Goal: Information Seeking & Learning: Understand process/instructions

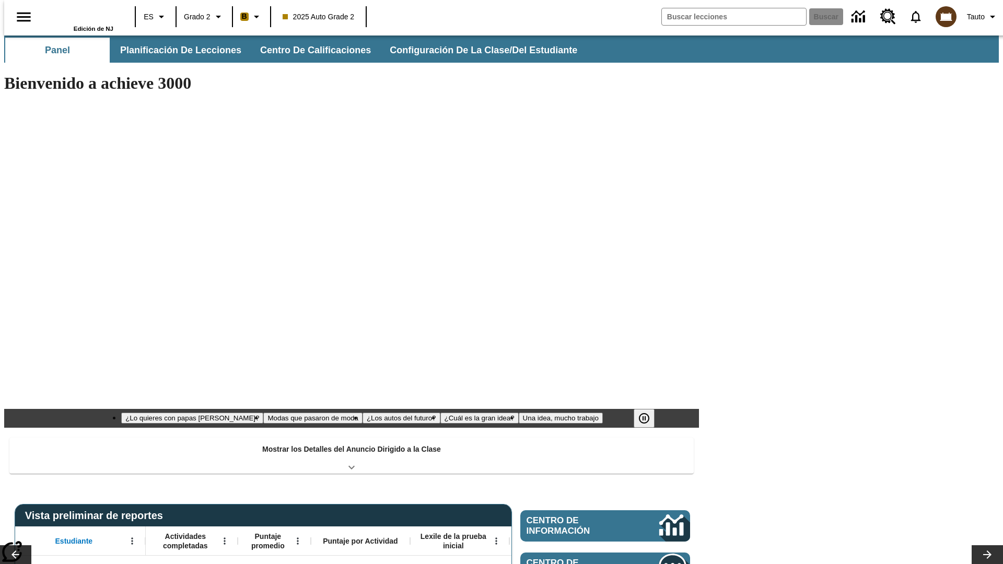
type input "-1"
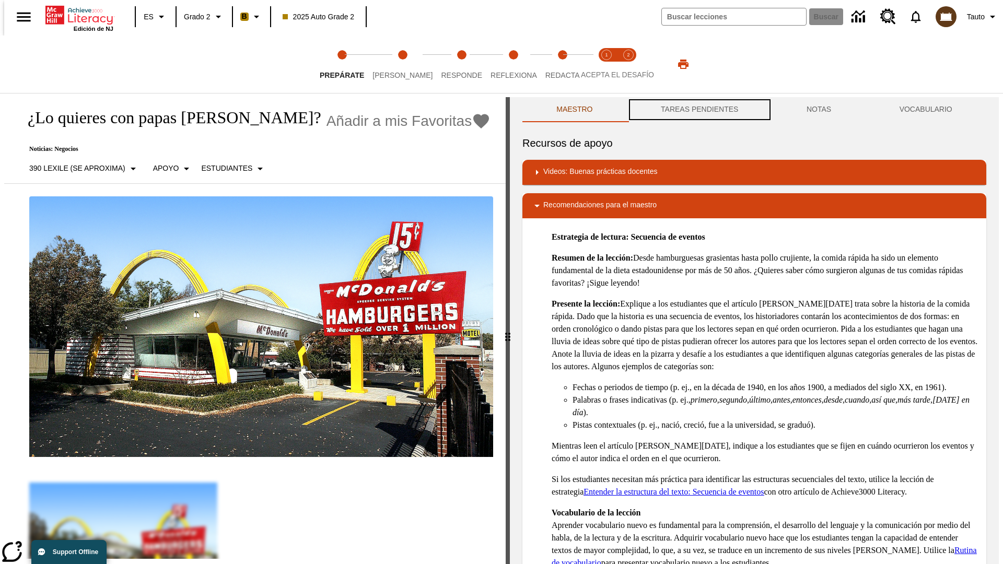
click at [699, 110] on button "TAREAS PENDIENTES" at bounding box center [700, 109] width 146 height 25
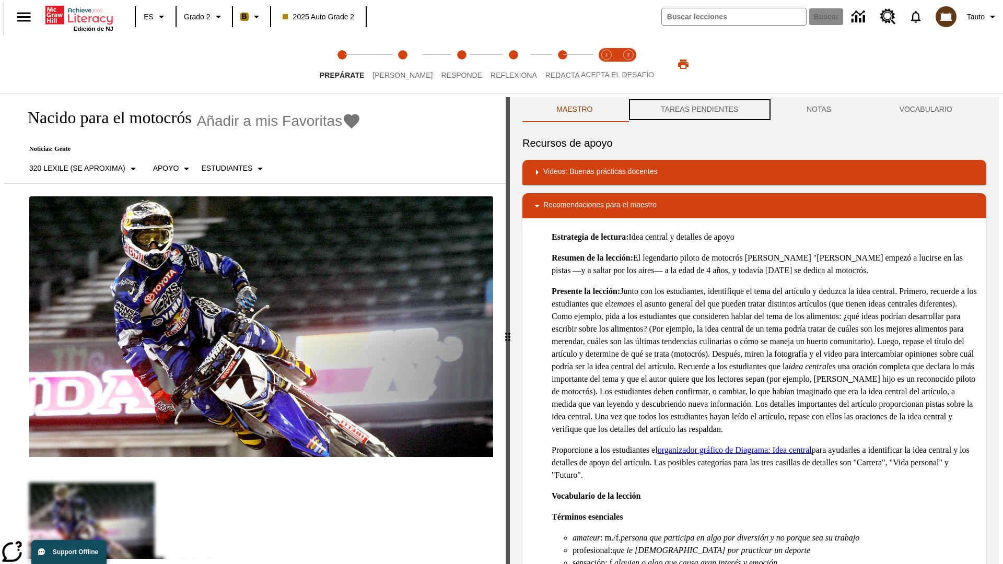
click at [699, 110] on button "TAREAS PENDIENTES" at bounding box center [700, 109] width 146 height 25
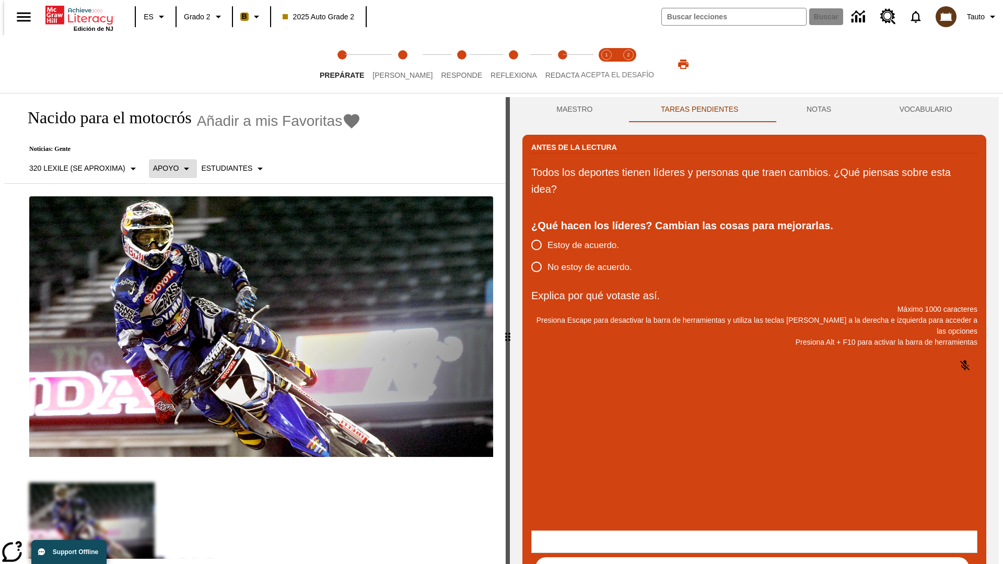
click at [167, 168] on p "Apoyo" at bounding box center [166, 168] width 26 height 11
click at [183, 229] on p "Apoyo" at bounding box center [184, 229] width 62 height 11
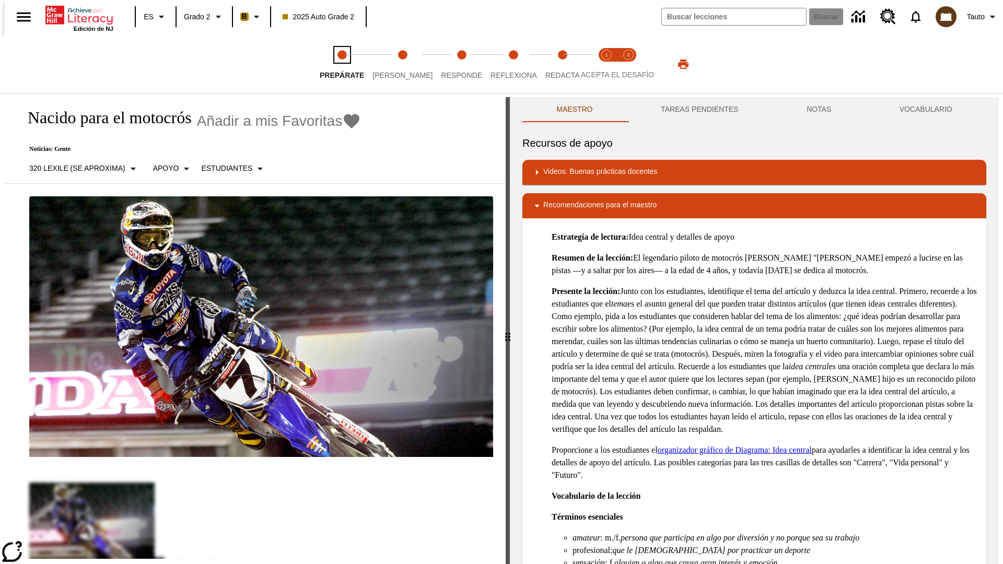
click at [342, 64] on span "Prepárate" at bounding box center [342, 71] width 44 height 19
click at [699, 110] on button "TAREAS PENDIENTES" at bounding box center [700, 109] width 146 height 25
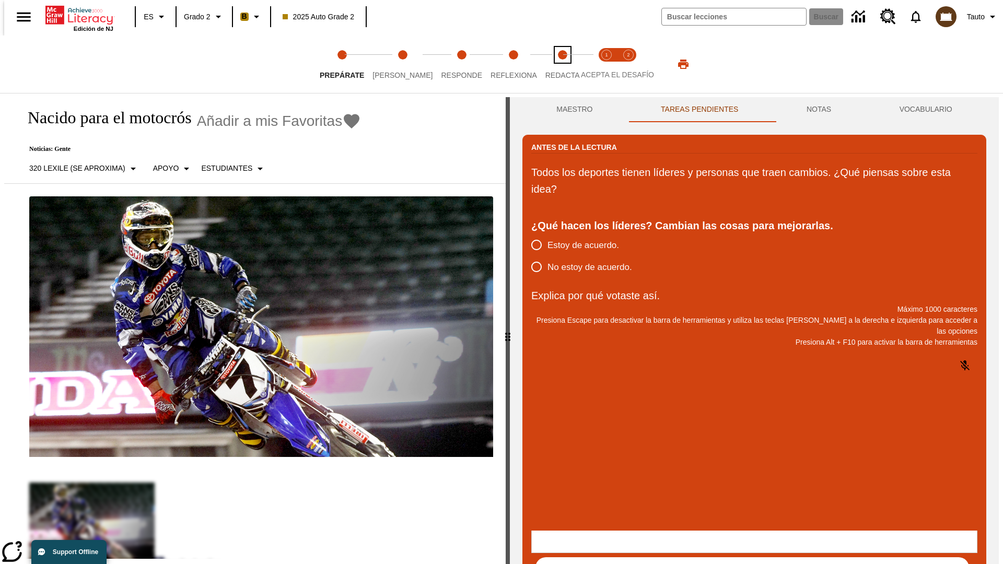
click at [551, 64] on span "Redacta" at bounding box center [563, 71] width 34 height 19
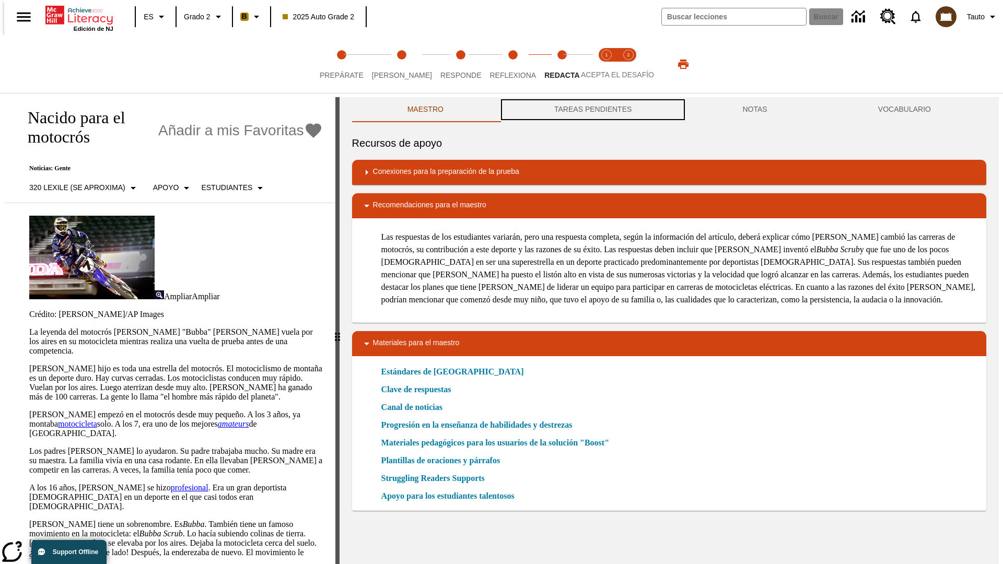
scroll to position [1, 0]
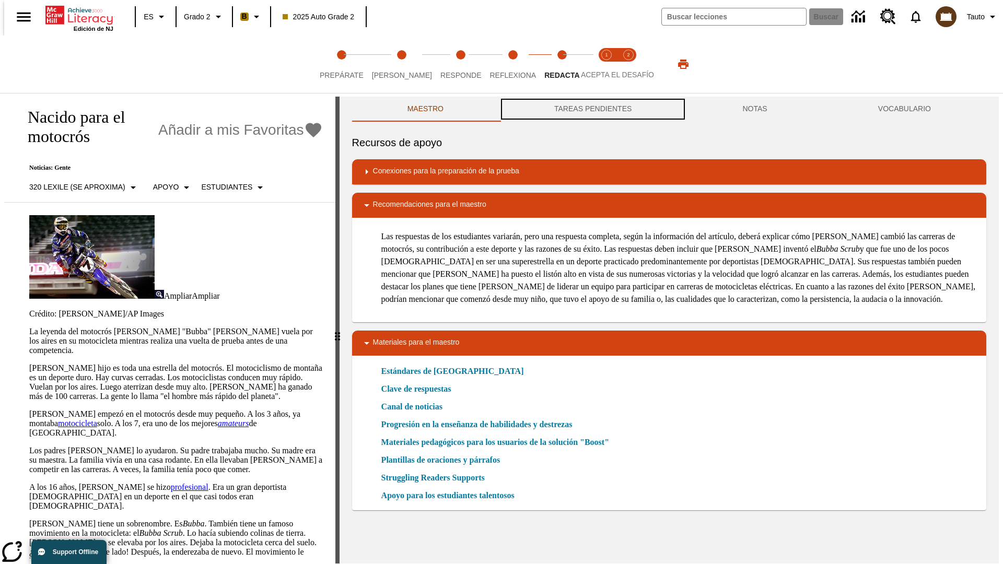
click at [592, 110] on button "TAREAS PENDIENTES" at bounding box center [593, 109] width 188 height 25
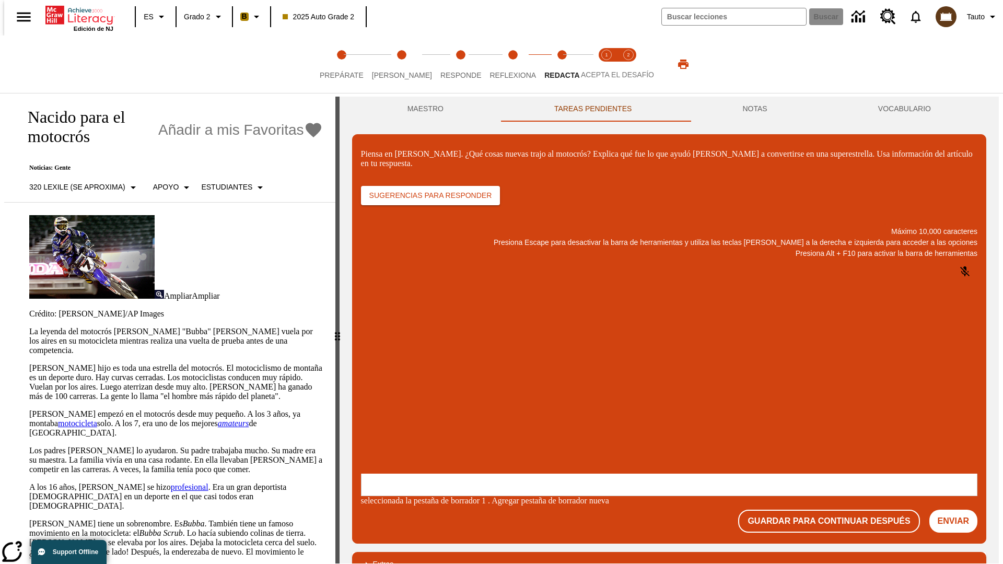
scroll to position [0, 0]
click at [167, 182] on p "Apoyo" at bounding box center [166, 187] width 26 height 11
